Goal: Transaction & Acquisition: Purchase product/service

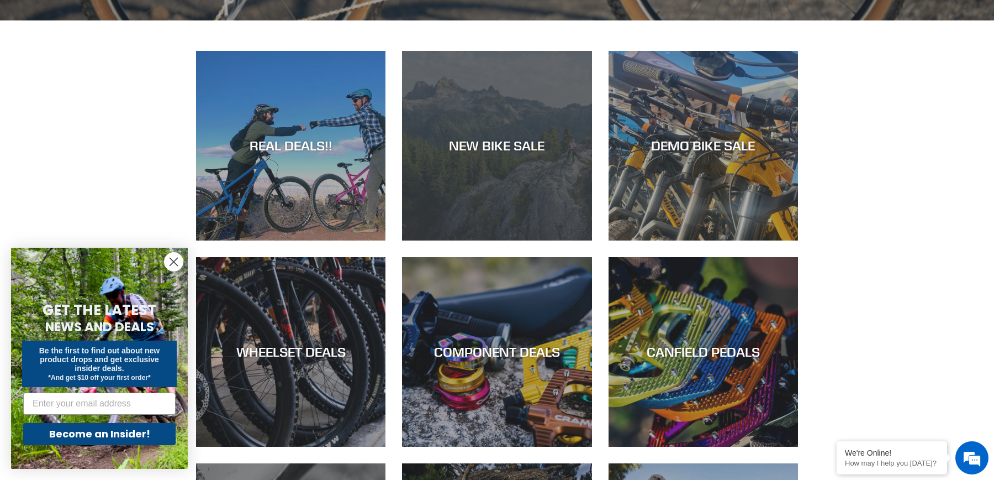
scroll to position [538, 0]
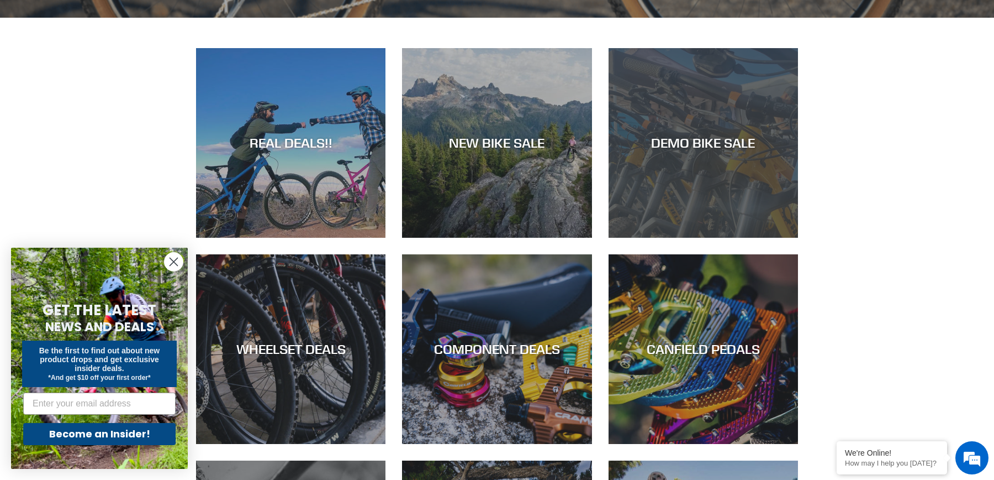
click at [712, 238] on div "DEMO BIKE SALE" at bounding box center [703, 238] width 189 height 0
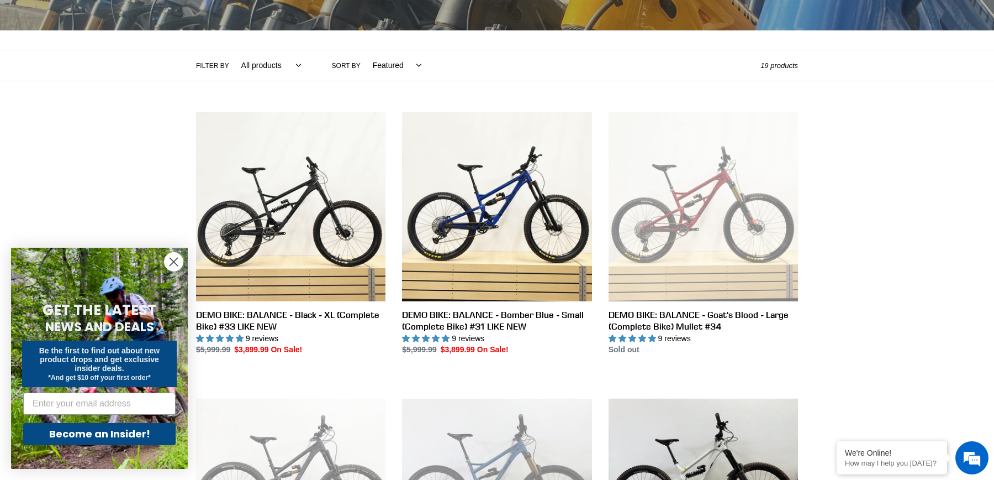
scroll to position [211, 0]
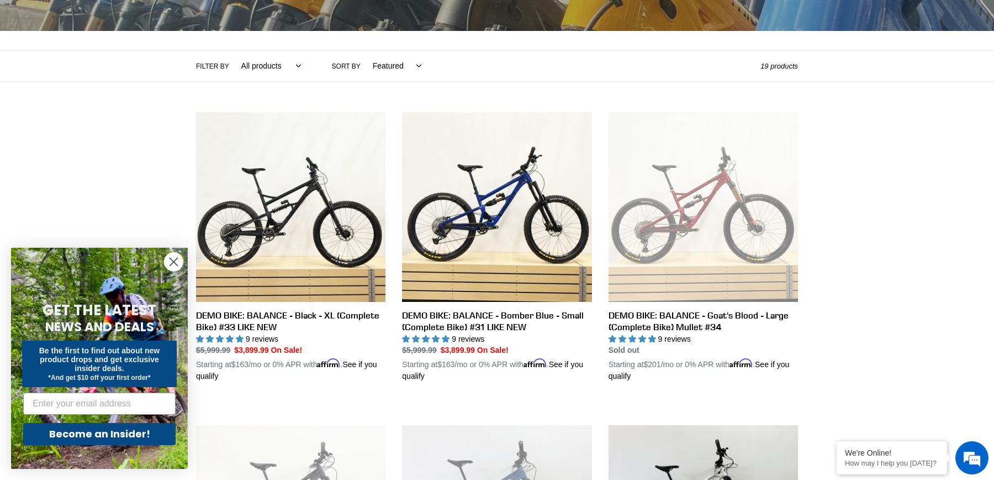
click at [173, 263] on circle "Close dialog" at bounding box center [174, 261] width 18 height 18
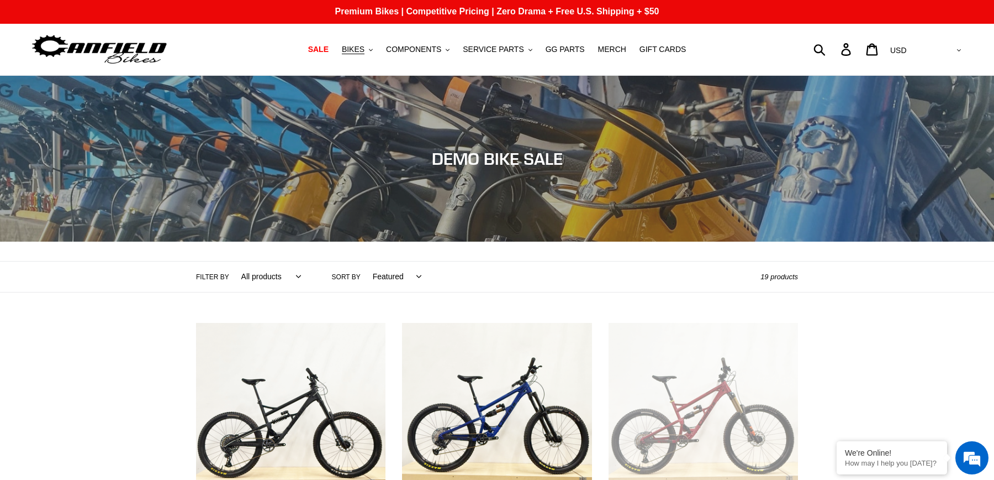
scroll to position [0, 0]
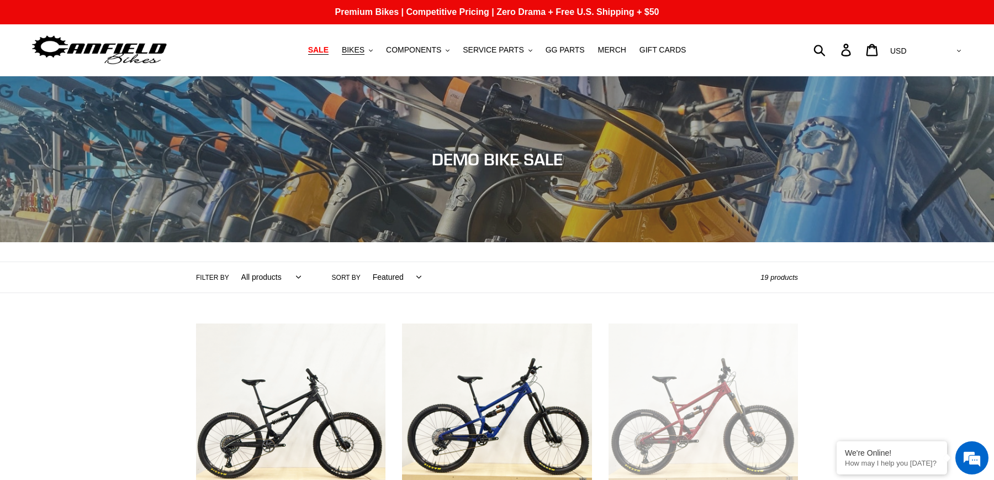
click at [329, 49] on span "SALE" at bounding box center [318, 49] width 20 height 9
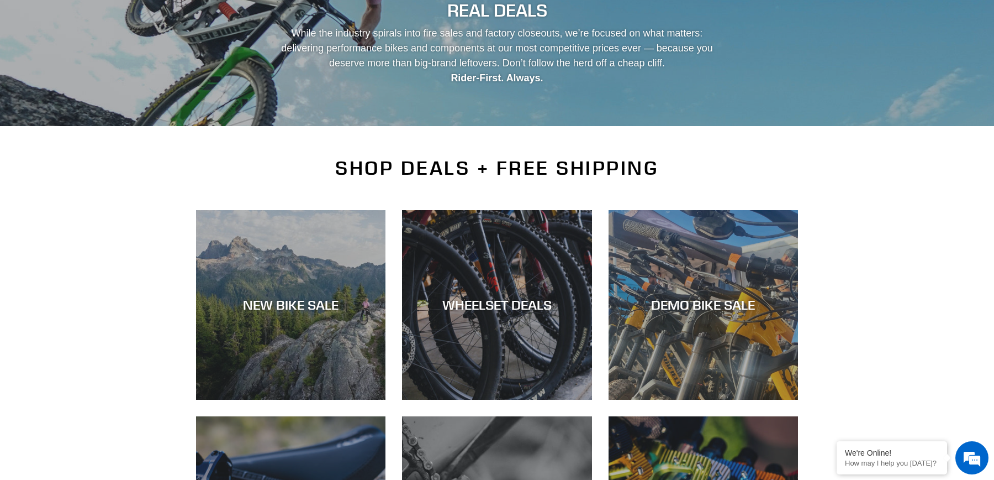
scroll to position [167, 0]
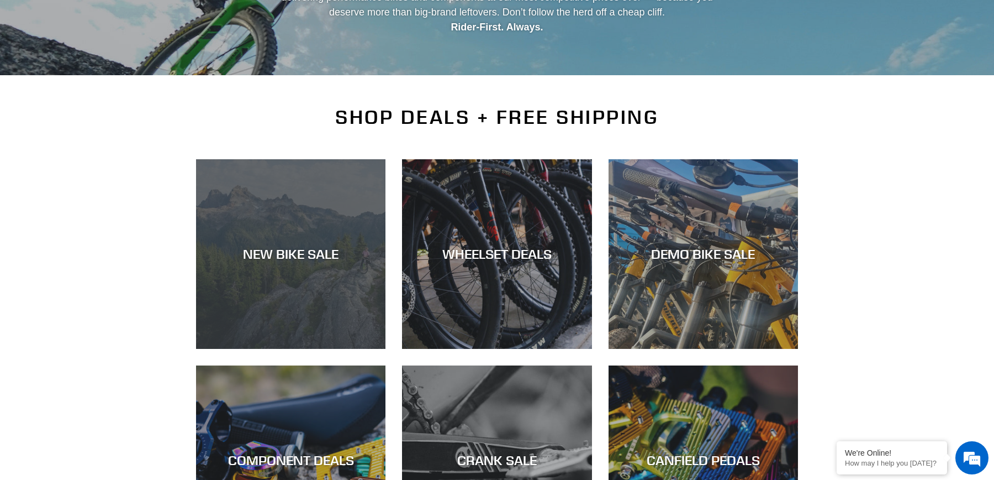
click at [328, 259] on div "NEW BIKE SALE" at bounding box center [290, 254] width 189 height 16
